Goal: Check status

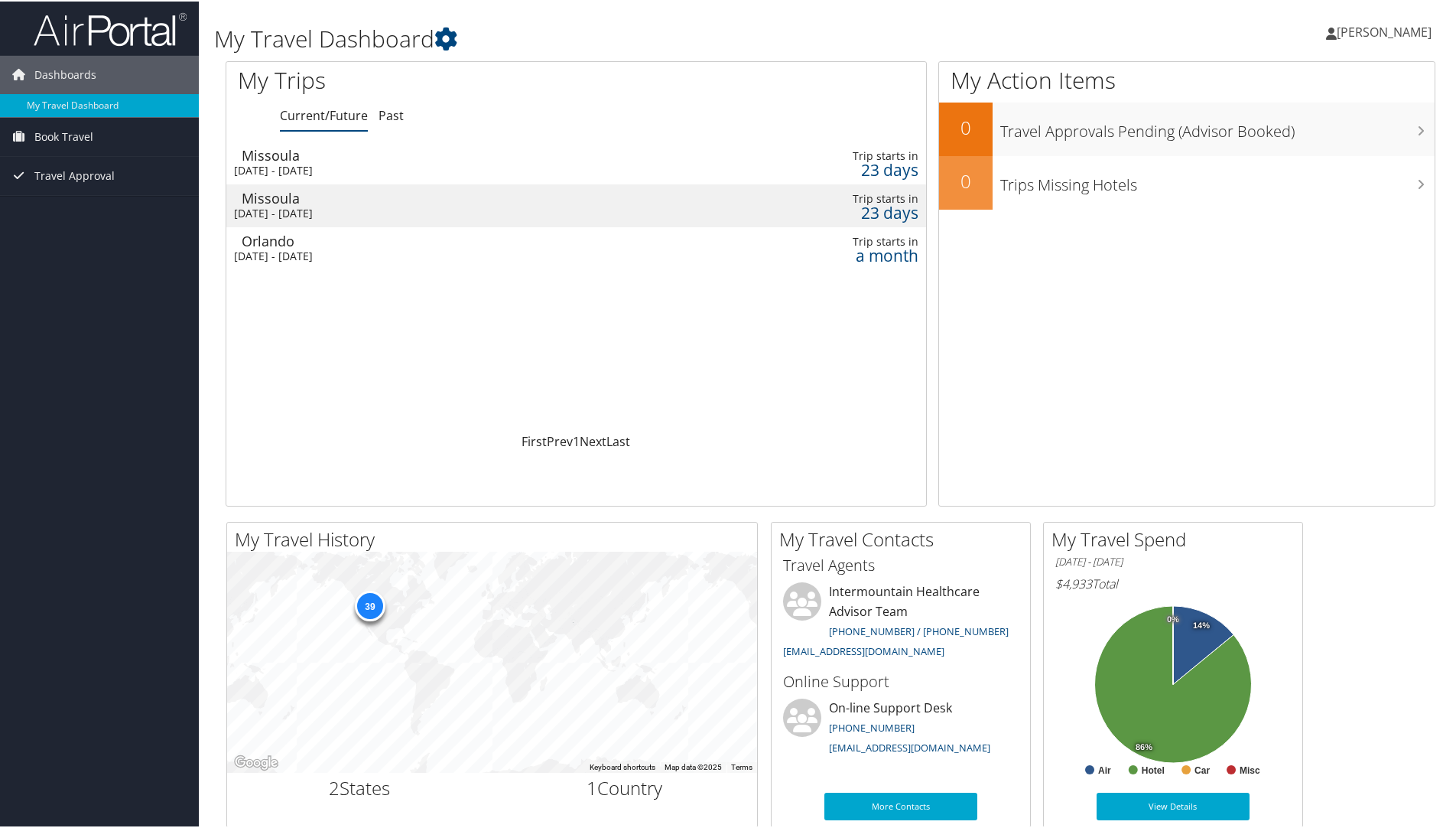
click at [368, 245] on div "Orlando" at bounding box center [459, 239] width 436 height 14
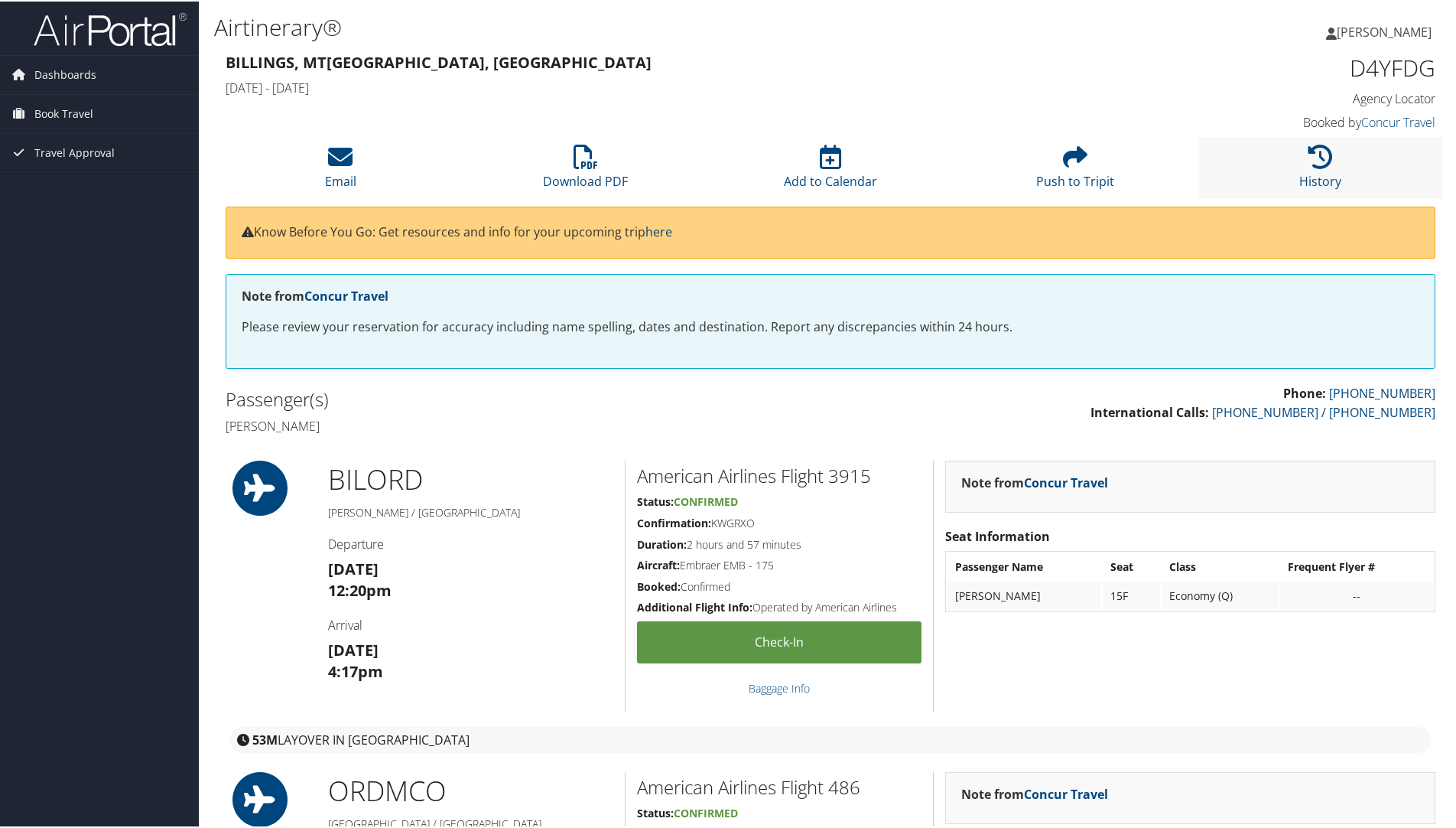
click at [1313, 169] on li "History" at bounding box center [1321, 166] width 245 height 62
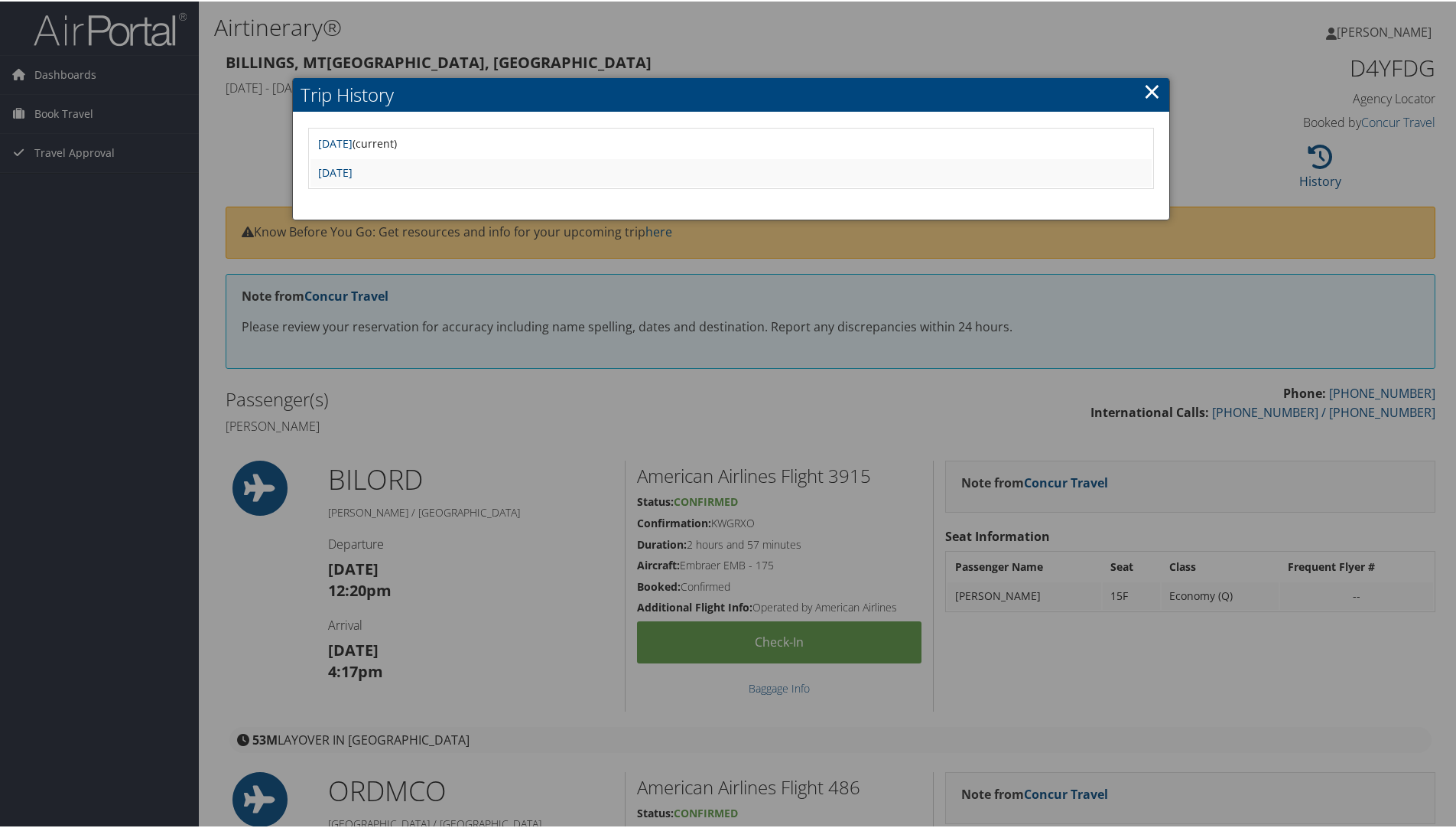
click at [1147, 86] on link "×" at bounding box center [1153, 89] width 18 height 31
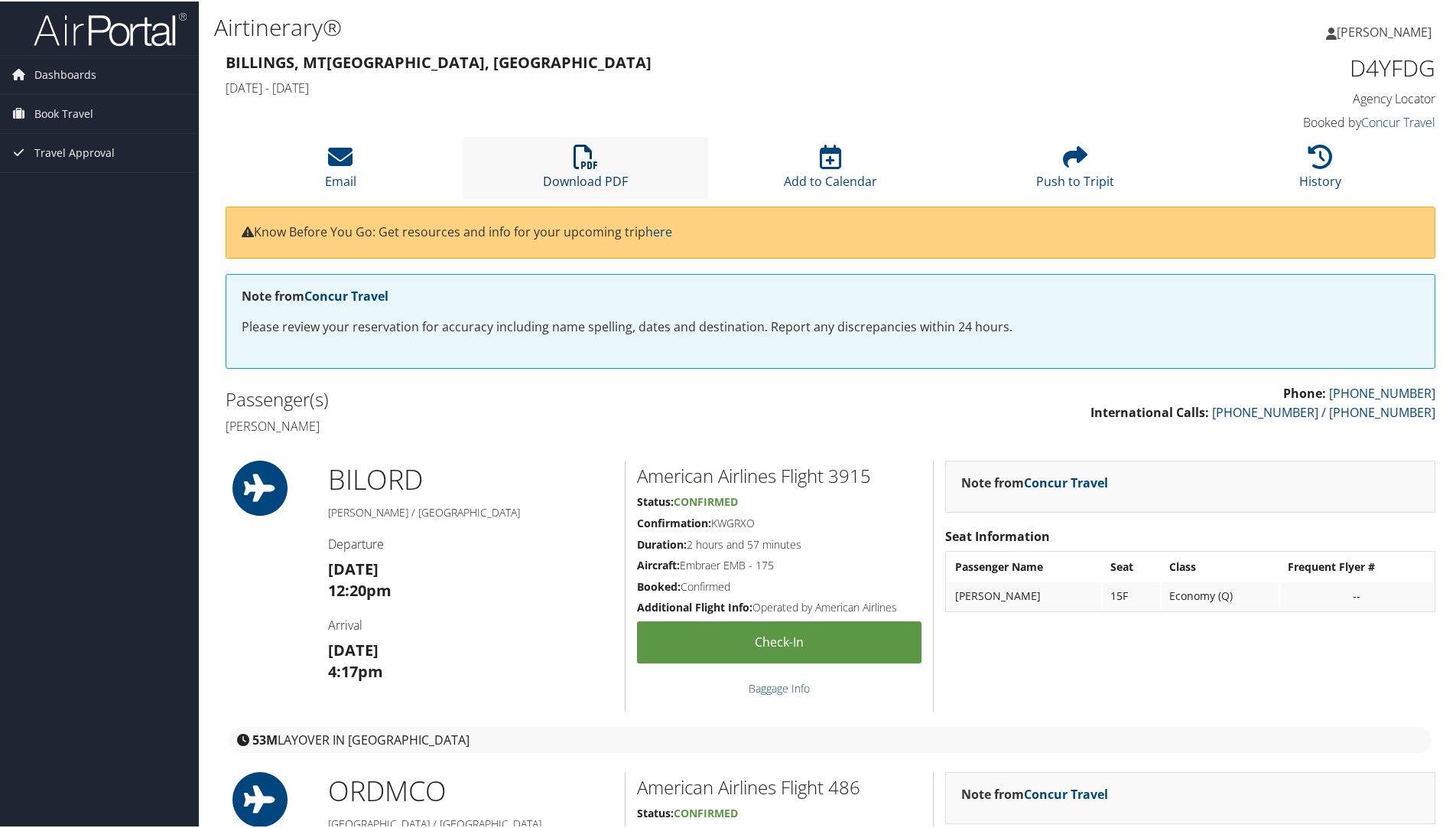
click at [588, 165] on icon at bounding box center [586, 155] width 25 height 25
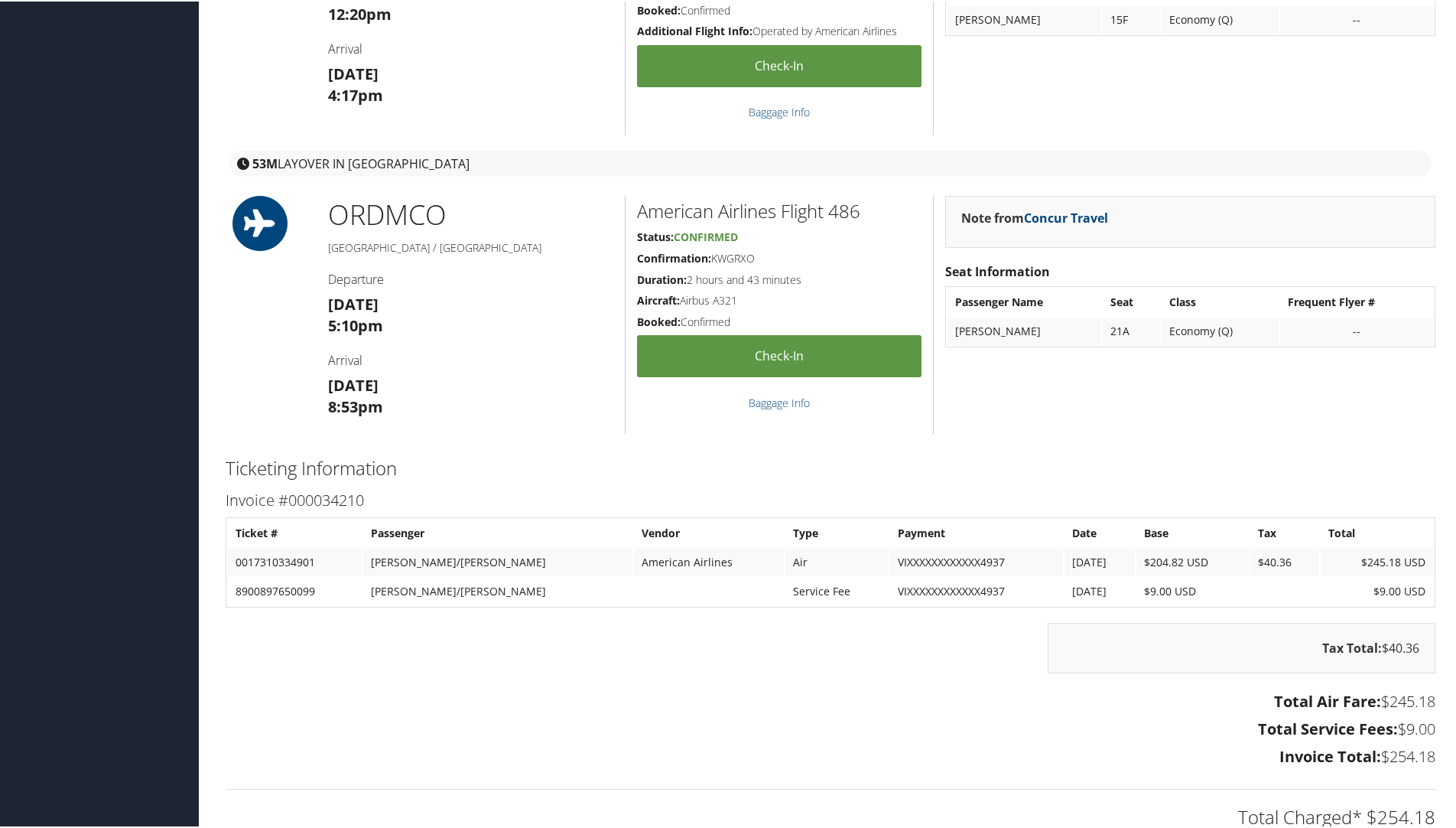
scroll to position [765, 0]
